Goal: Transaction & Acquisition: Purchase product/service

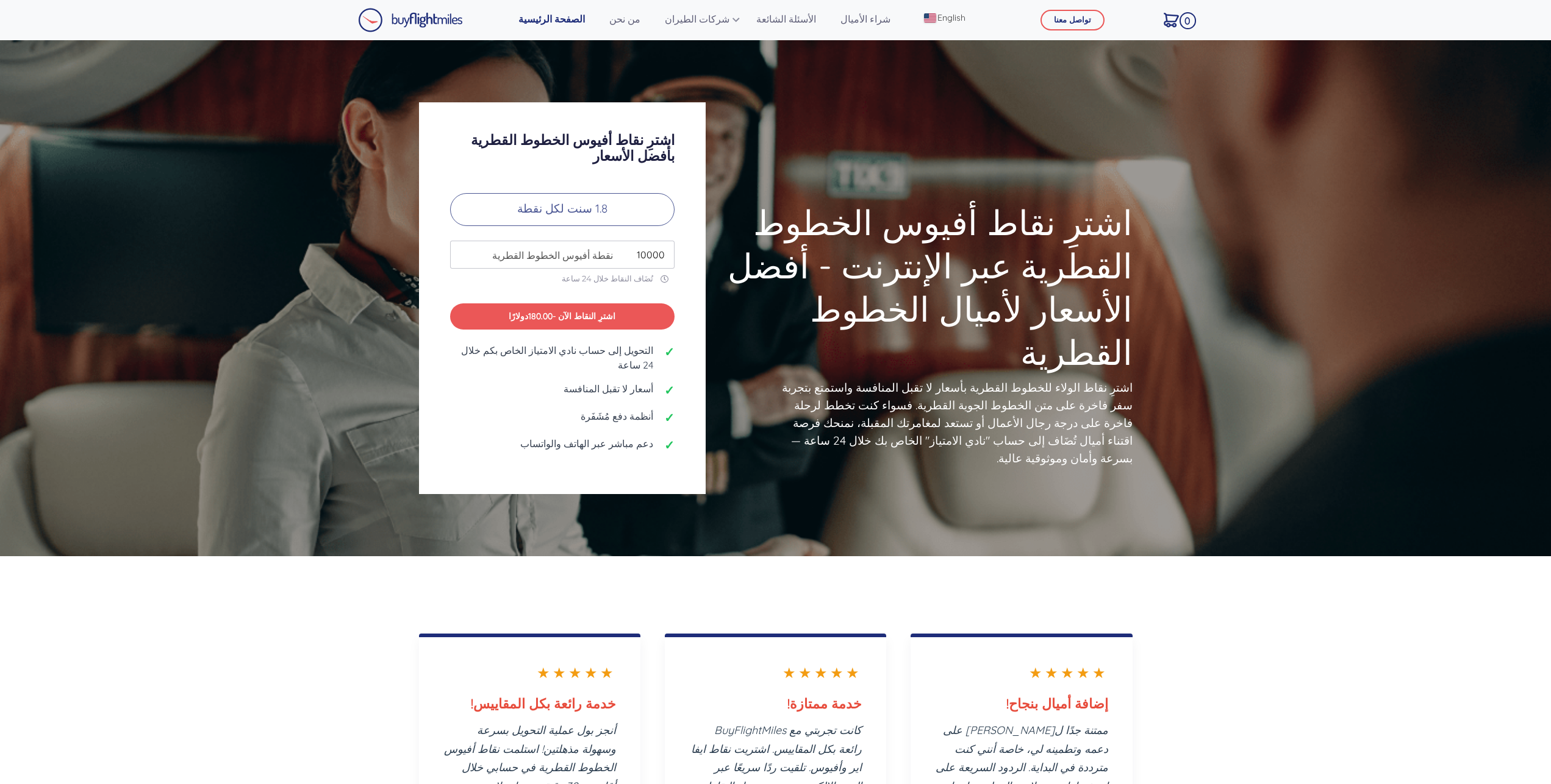
click at [578, 212] on p "1.8 سنت لكل نقطة" at bounding box center [562, 209] width 225 height 33
click at [599, 220] on p "1.8 سنت لكل نقطة" at bounding box center [562, 209] width 225 height 33
click at [595, 211] on p "1.8 سنت لكل نقطة" at bounding box center [562, 209] width 225 height 33
click at [565, 204] on p "1.8 سنت لكل نقطة" at bounding box center [562, 209] width 225 height 33
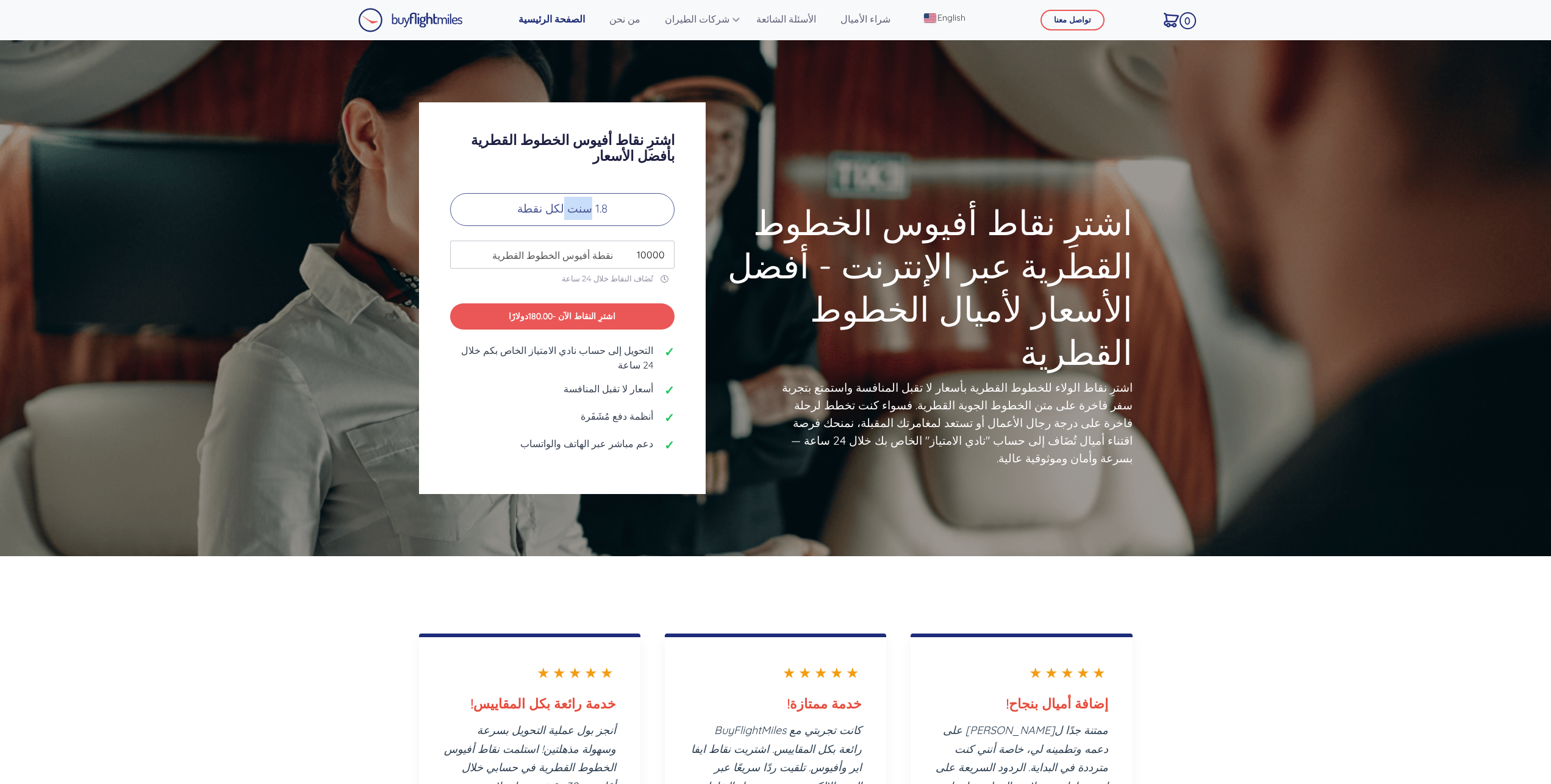
click at [565, 204] on p "1.8 سنت لكل نقطة" at bounding box center [562, 209] width 225 height 33
click at [640, 246] on input "10000" at bounding box center [562, 255] width 225 height 28
click at [641, 246] on input "10000" at bounding box center [562, 255] width 225 height 28
drag, startPoint x: 586, startPoint y: 253, endPoint x: 553, endPoint y: 256, distance: 33.1
click at [585, 253] on span "نقطة أفيوس الخطوط القطرية" at bounding box center [549, 255] width 127 height 15
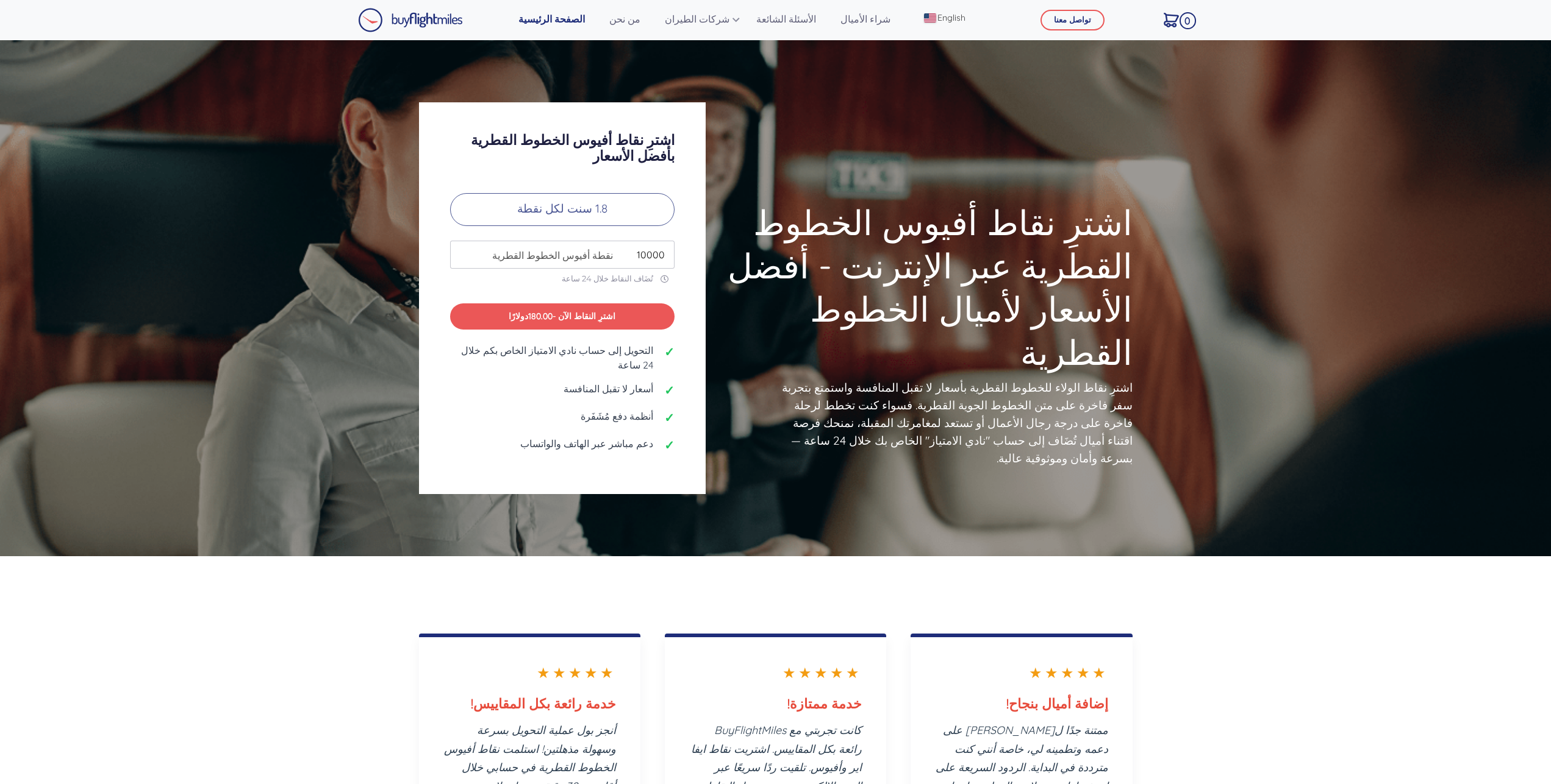
click at [549, 255] on span "نقطة أفيوس الخطوط القطرية" at bounding box center [549, 255] width 127 height 15
drag, startPoint x: 551, startPoint y: 253, endPoint x: 543, endPoint y: 251, distance: 8.2
click at [547, 253] on span "نقطة أفيوس الخطوط القطرية" at bounding box center [549, 255] width 127 height 15
click at [543, 251] on span "نقطة أفيوس الخطوط القطرية" at bounding box center [549, 255] width 127 height 15
click at [576, 320] on button "اشترِ النقاط الآن - 180.00 دولارًا" at bounding box center [562, 316] width 225 height 26
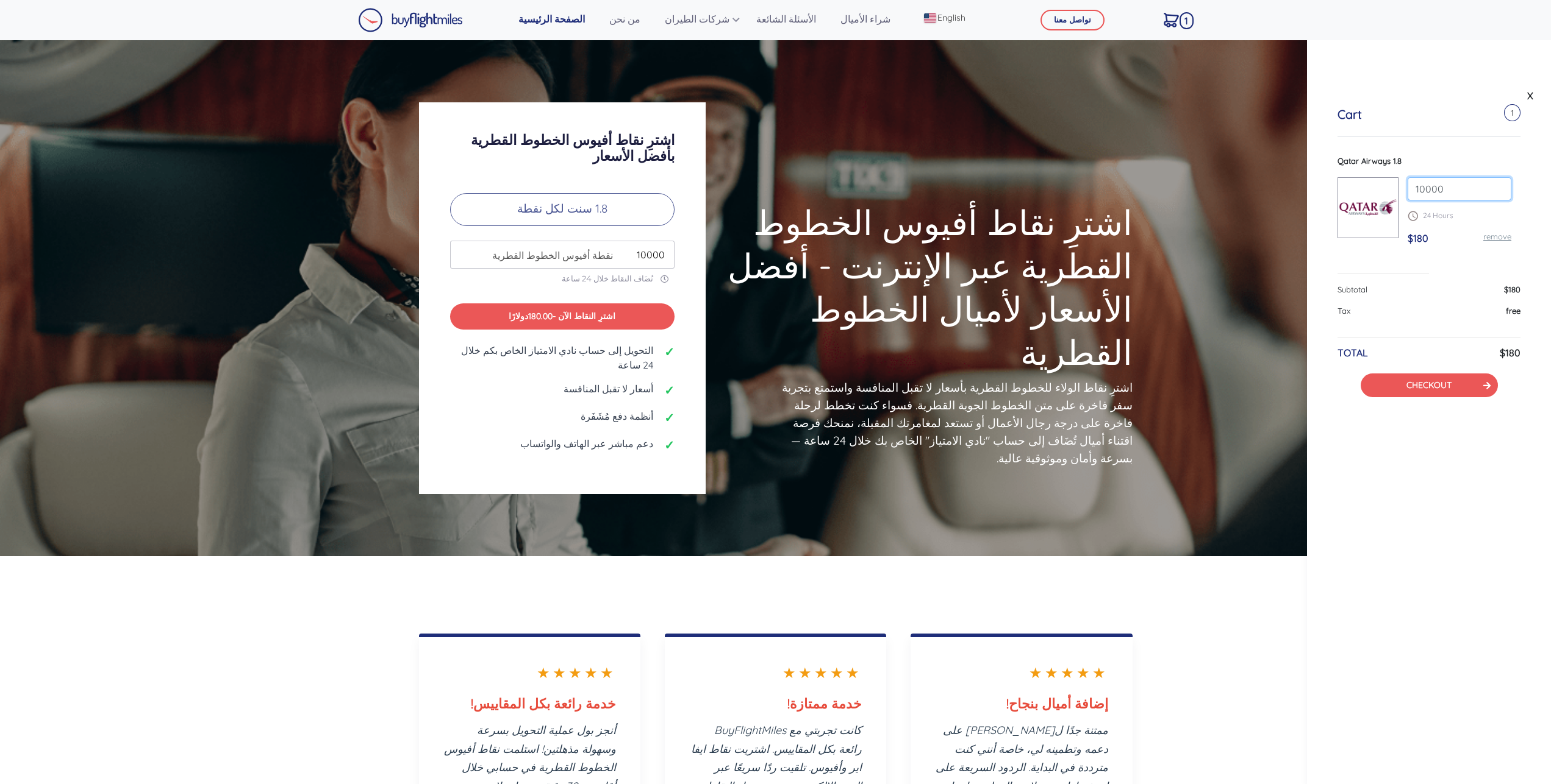
click at [1458, 185] on input "10000" at bounding box center [1459, 189] width 104 height 24
drag, startPoint x: 1462, startPoint y: 186, endPoint x: 1362, endPoint y: 195, distance: 100.4
click at [1407, 195] on input "10000" at bounding box center [1459, 189] width 104 height 24
type input "77000"
click at [1367, 244] on div "Qatar Airways 1.8 77000 24 Hours $180 remove" at bounding box center [1429, 205] width 183 height 100
